Goal: Information Seeking & Learning: Learn about a topic

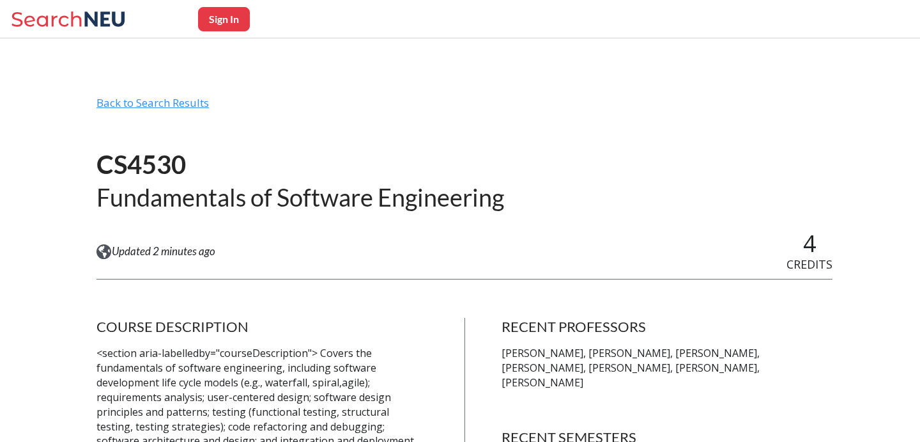
click at [171, 100] on div "Back to Search Results" at bounding box center [464, 108] width 736 height 24
click at [215, 13] on button "Sign In" at bounding box center [224, 19] width 52 height 24
select select "US"
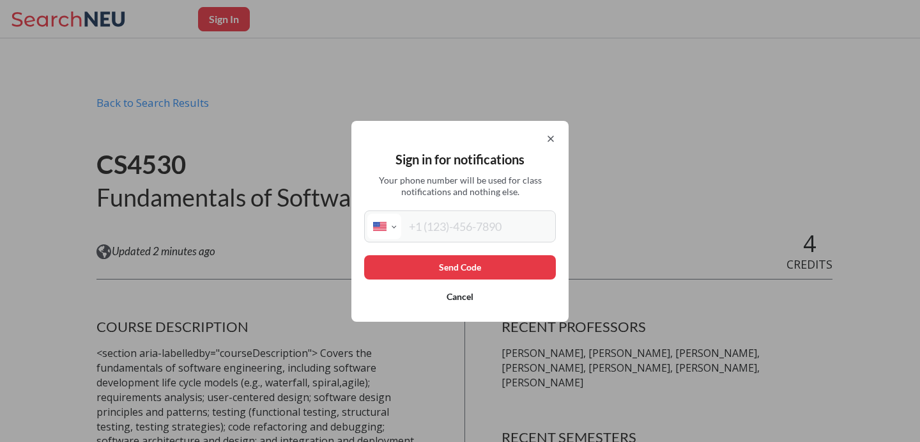
click at [547, 139] on icon at bounding box center [551, 139] width 10 height 10
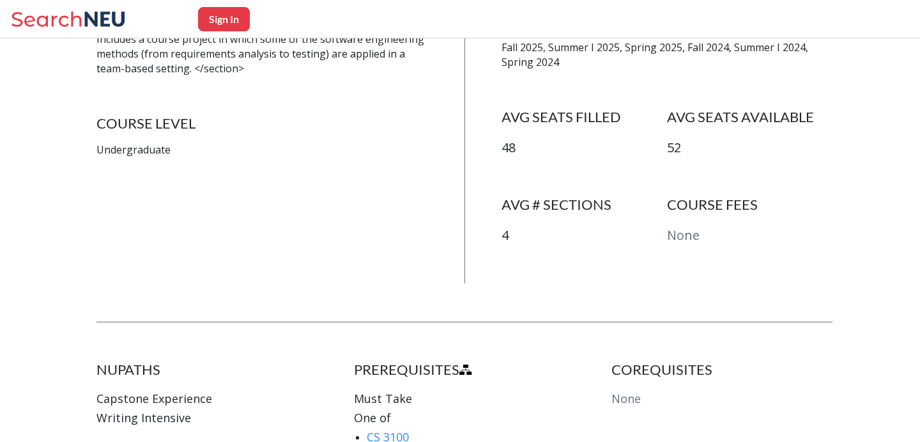
scroll to position [429, 0]
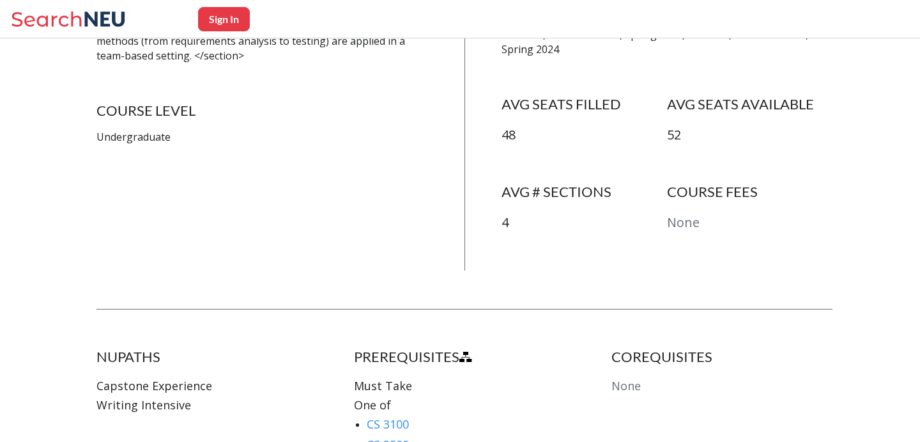
click at [94, 19] on icon at bounding box center [70, 19] width 119 height 26
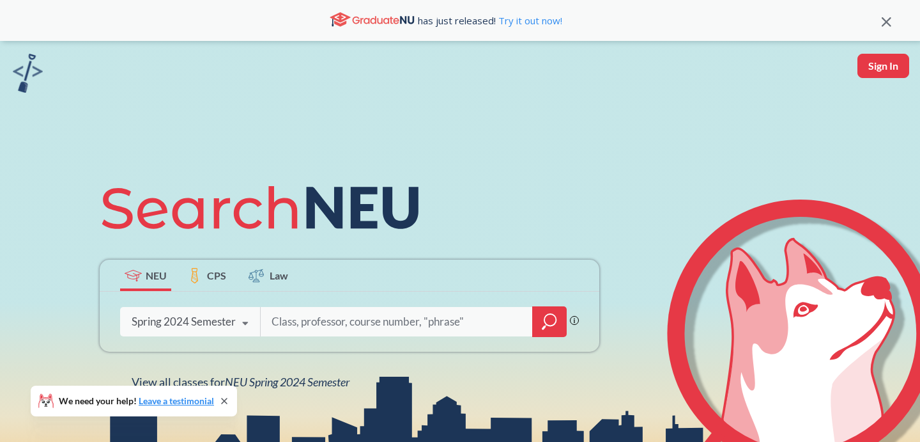
click at [178, 316] on div "Spring 2024 Semester" at bounding box center [184, 321] width 104 height 14
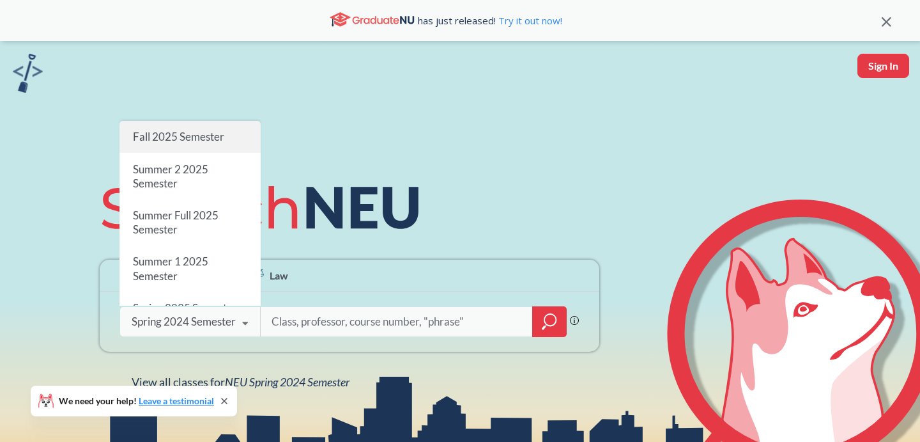
click at [183, 123] on div "Fall 2025 Semester" at bounding box center [189, 137] width 141 height 32
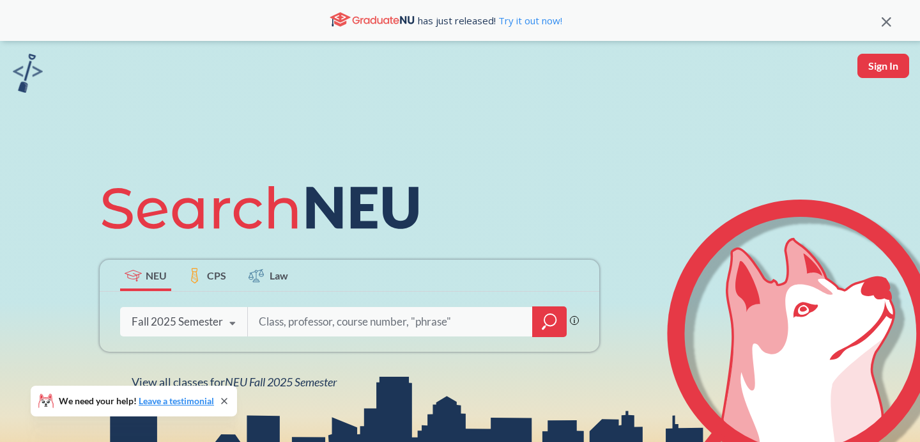
click at [332, 327] on input "search" at bounding box center [390, 321] width 266 height 27
type input "human c"
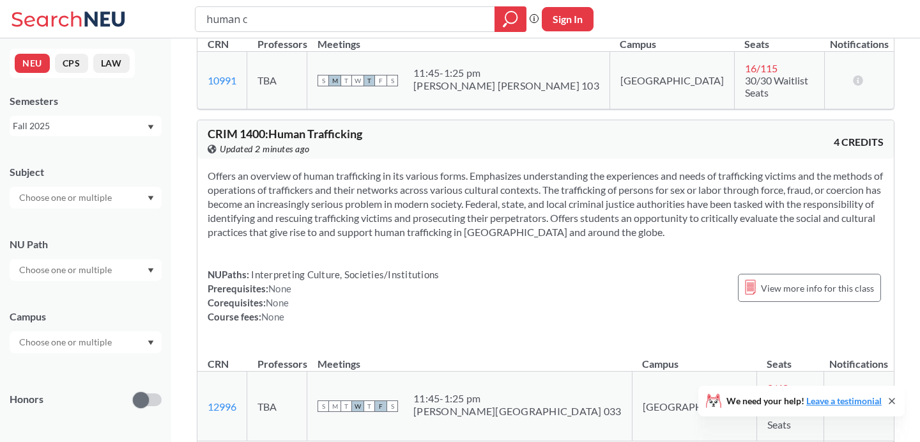
scroll to position [992, 0]
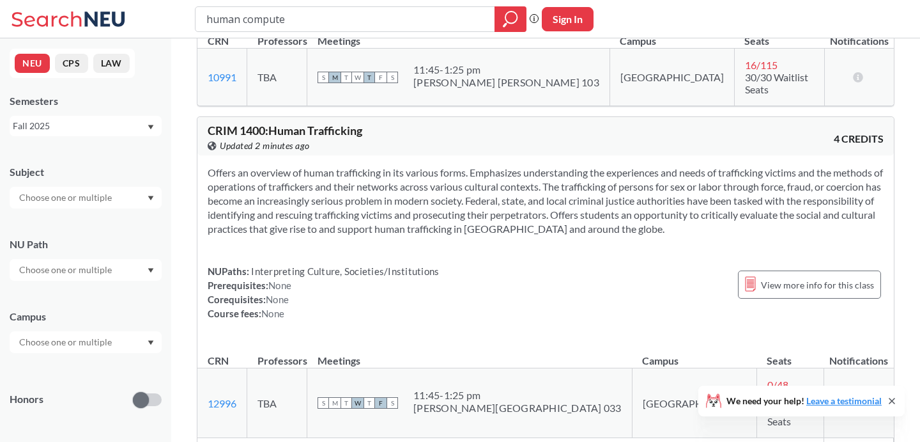
type input "human computer"
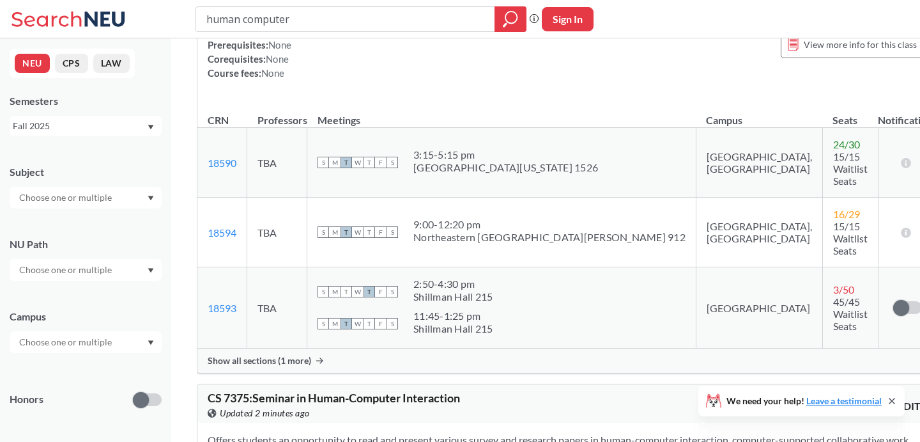
scroll to position [215, 0]
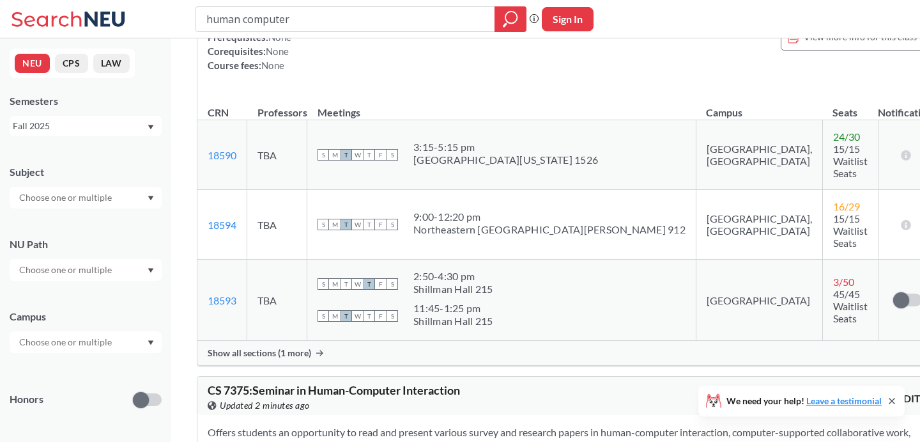
click at [288, 347] on span "Show all sections (1 more)" at bounding box center [260, 353] width 104 height 12
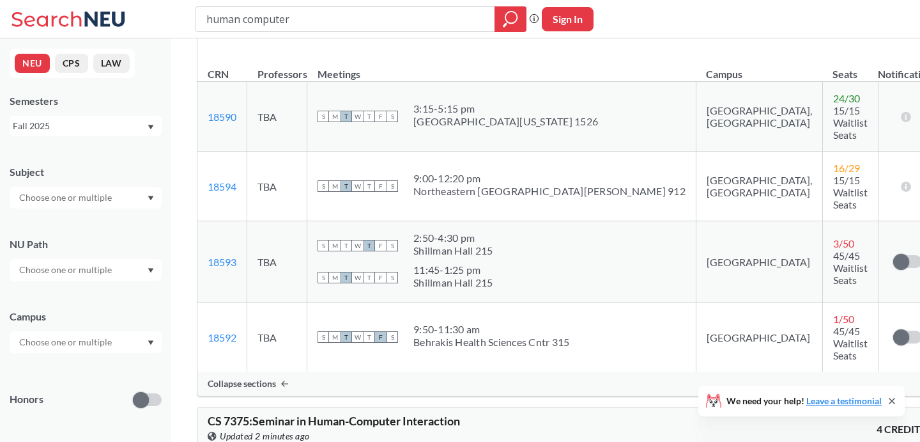
scroll to position [256, 0]
